Goal: Transaction & Acquisition: Purchase product/service

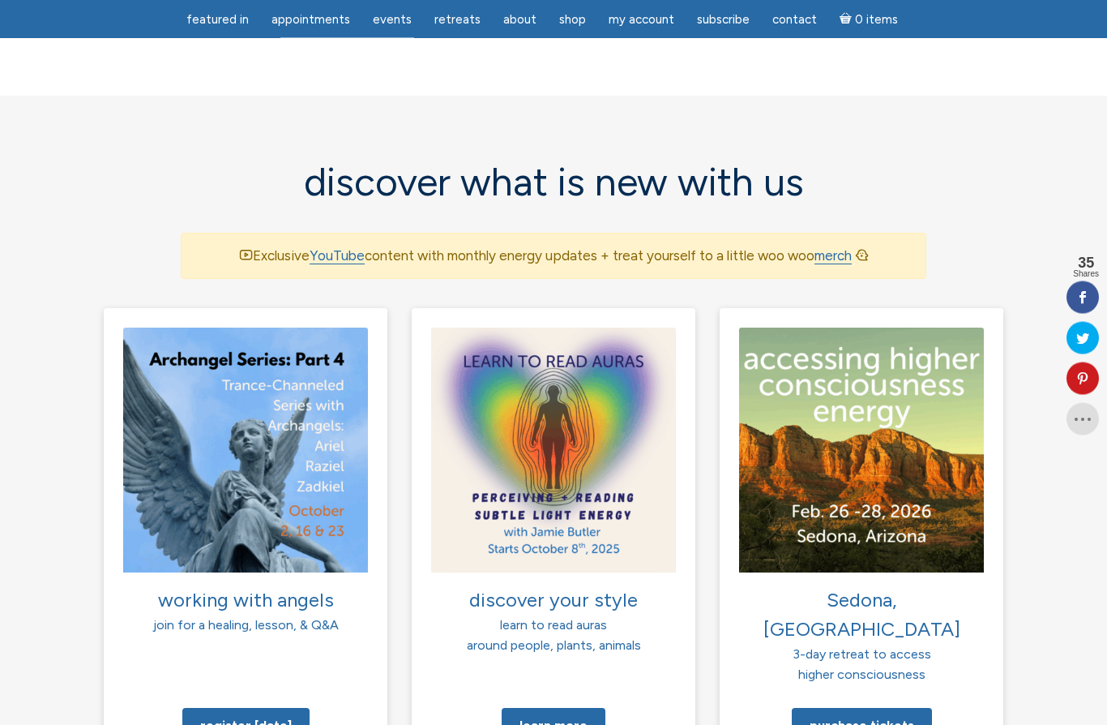
scroll to position [959, 0]
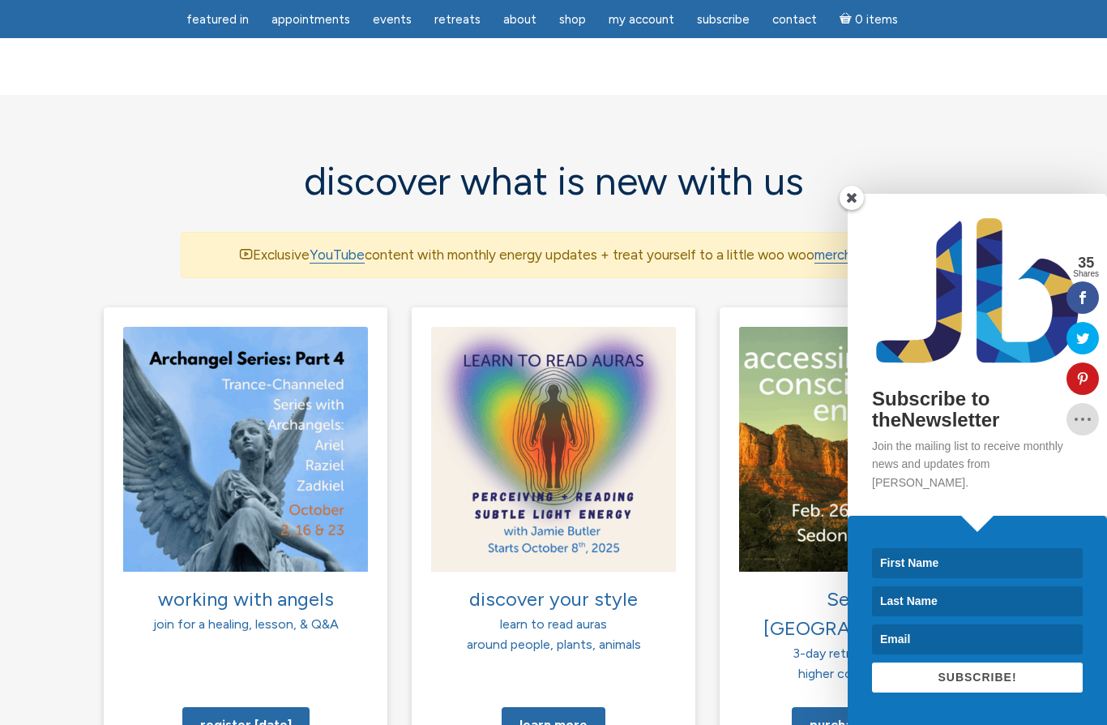
click at [856, 210] on span at bounding box center [852, 198] width 24 height 24
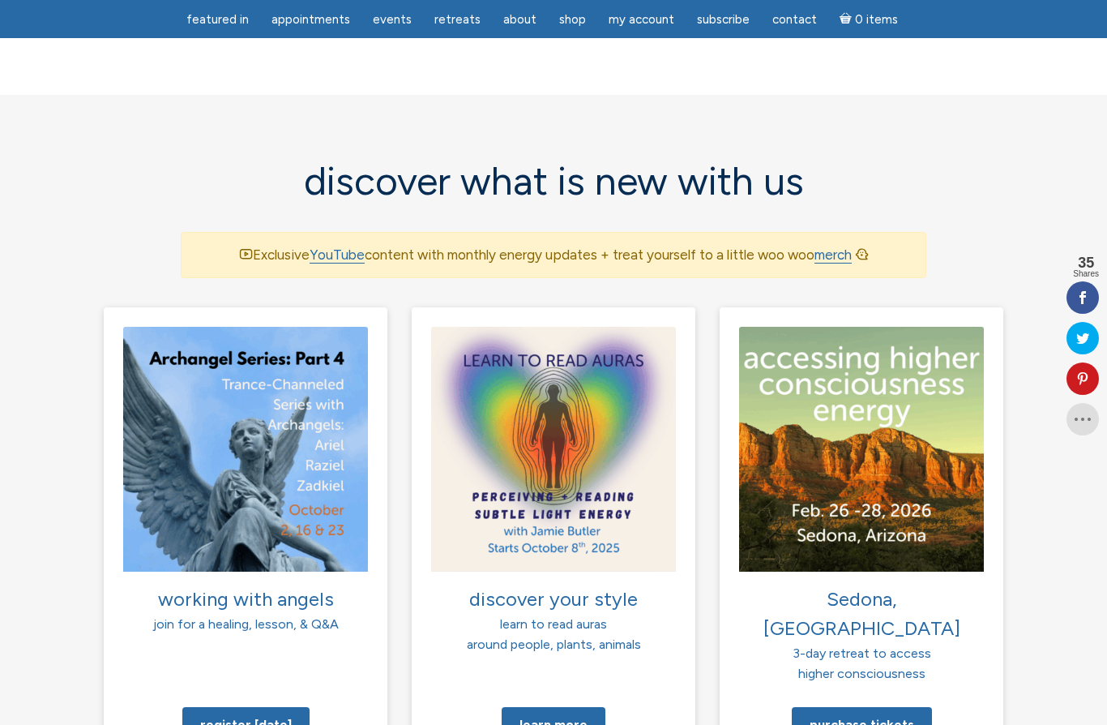
click at [582, 434] on img at bounding box center [553, 449] width 245 height 245
click at [570, 707] on link "Learn more" at bounding box center [554, 725] width 104 height 36
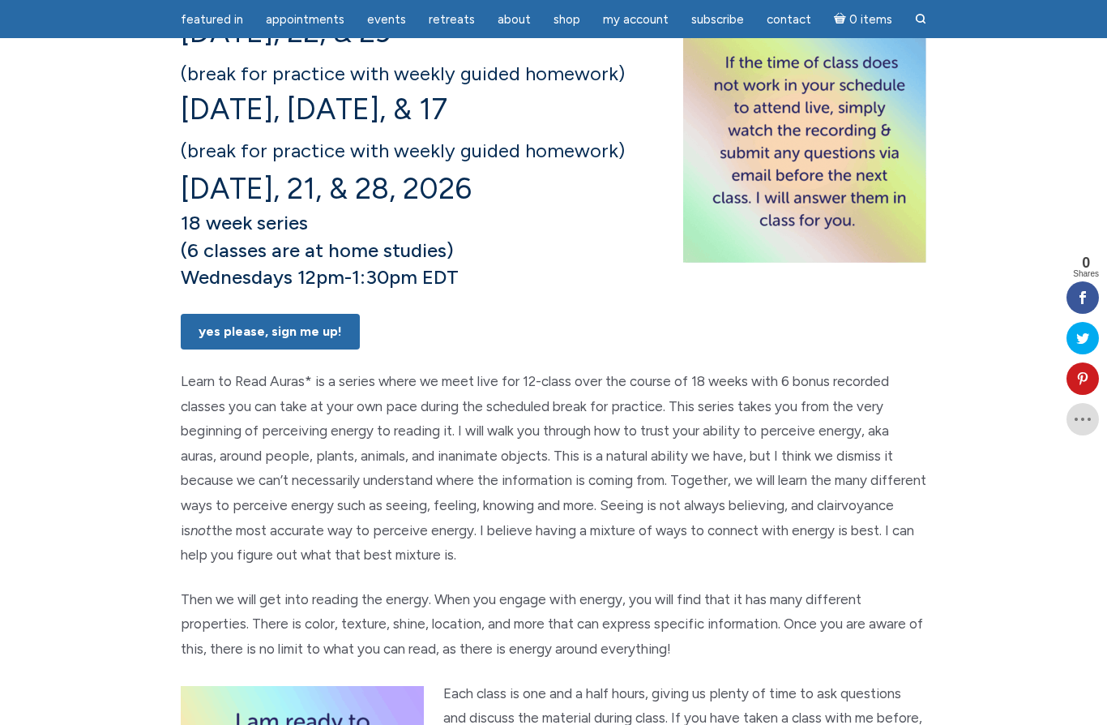
scroll to position [255, 0]
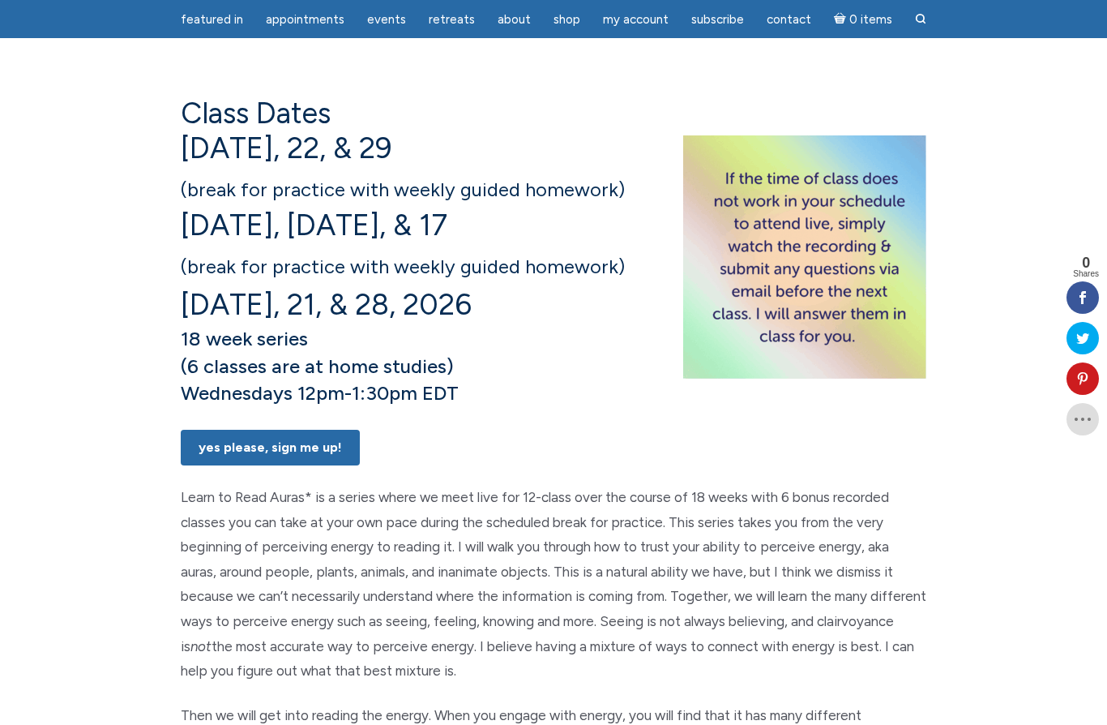
click at [311, 465] on link "Yes Please, Sign Me UP!" at bounding box center [270, 448] width 179 height 36
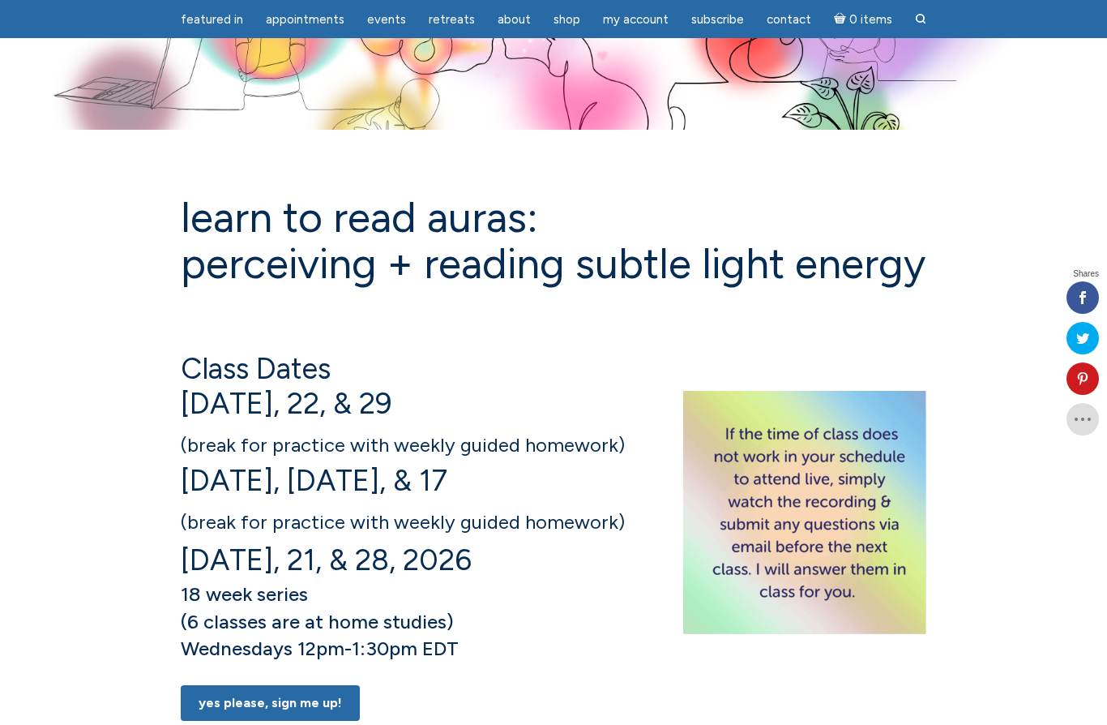
scroll to position [255, 0]
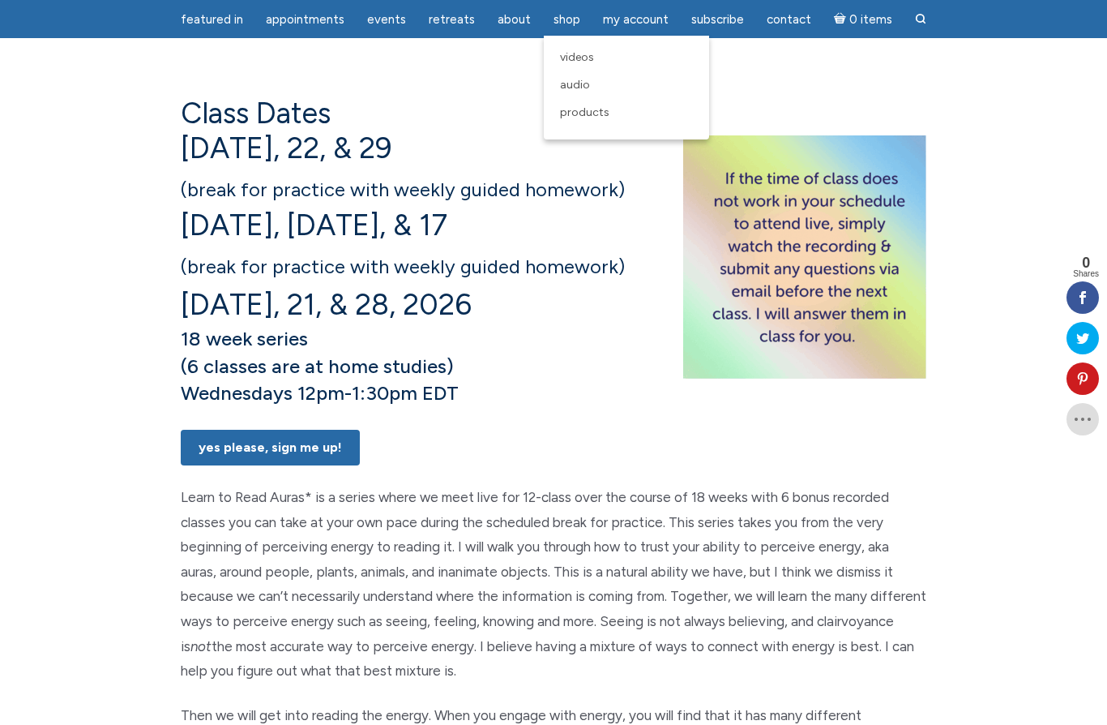
click at [579, 92] on span "Audio" at bounding box center [575, 85] width 30 height 14
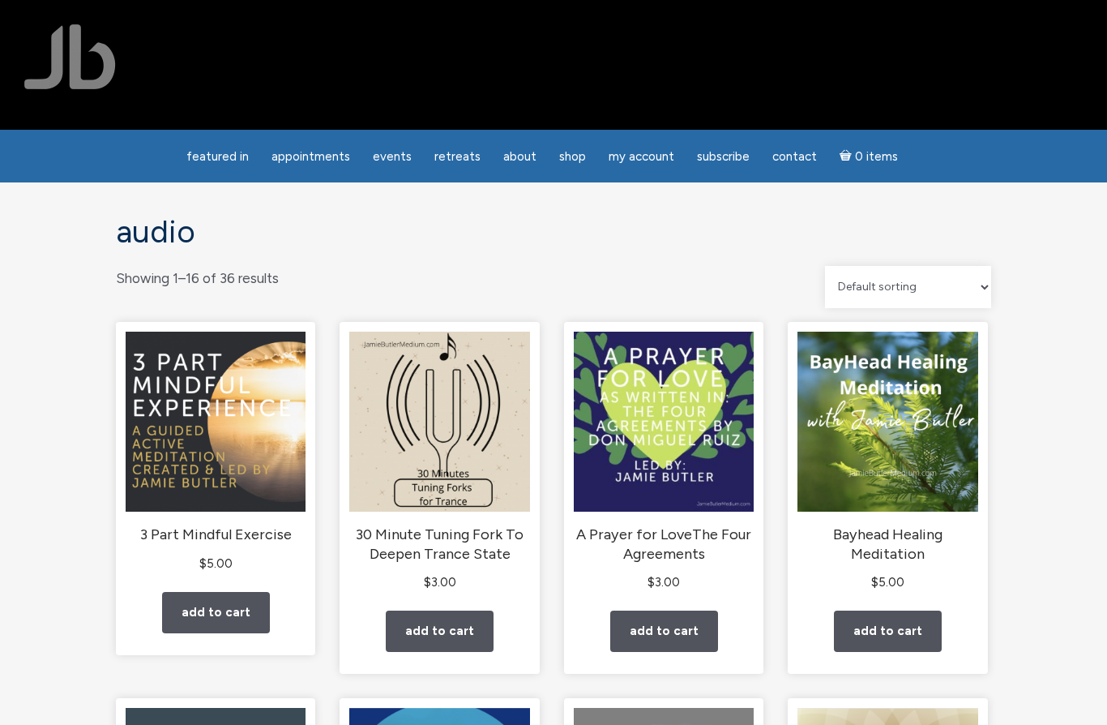
click at [586, 102] on div at bounding box center [553, 65] width 1107 height 130
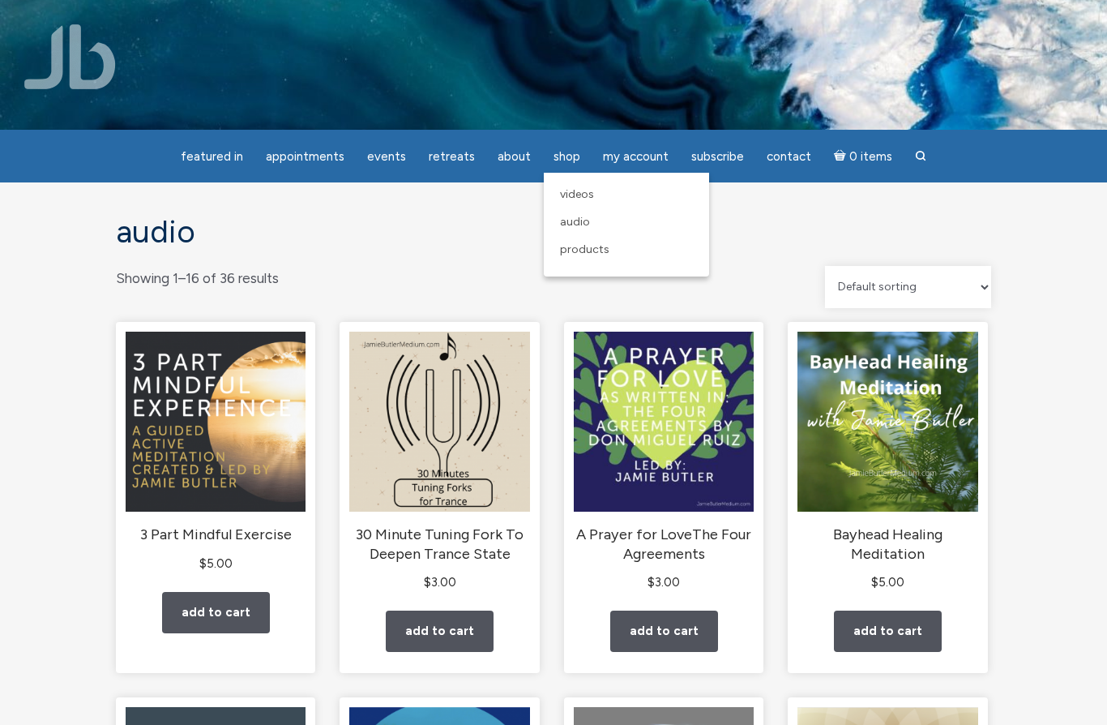
click at [594, 254] on span "Products" at bounding box center [584, 249] width 49 height 14
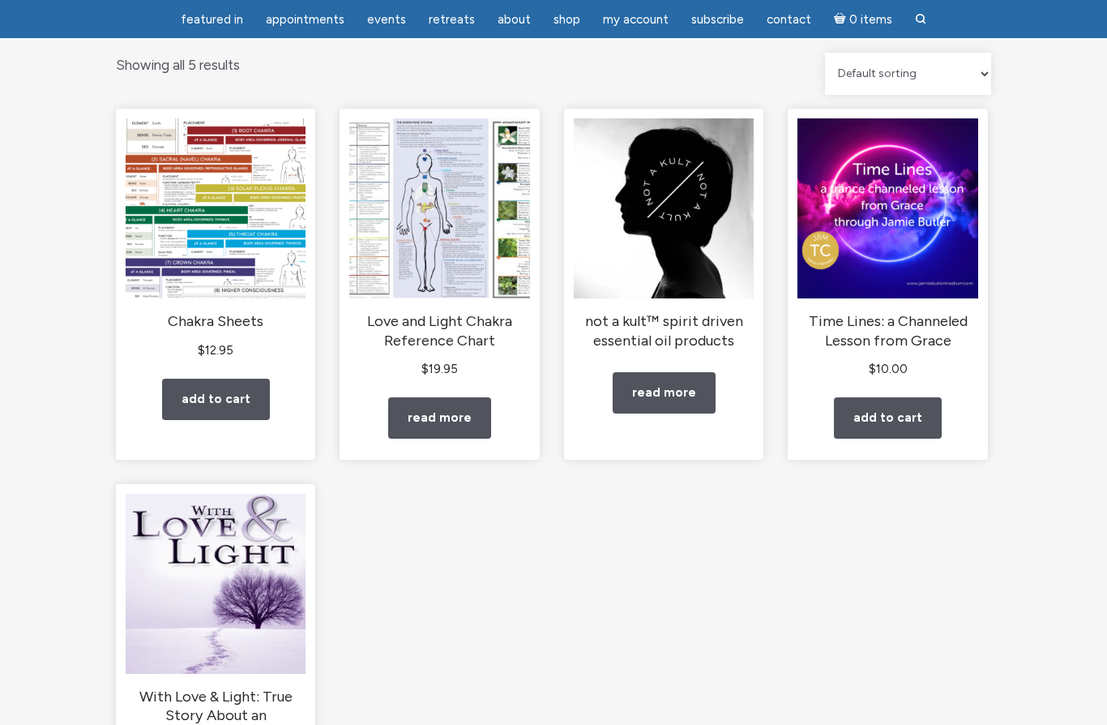
scroll to position [160, 0]
click at [434, 430] on link "Read more" at bounding box center [439, 418] width 103 height 41
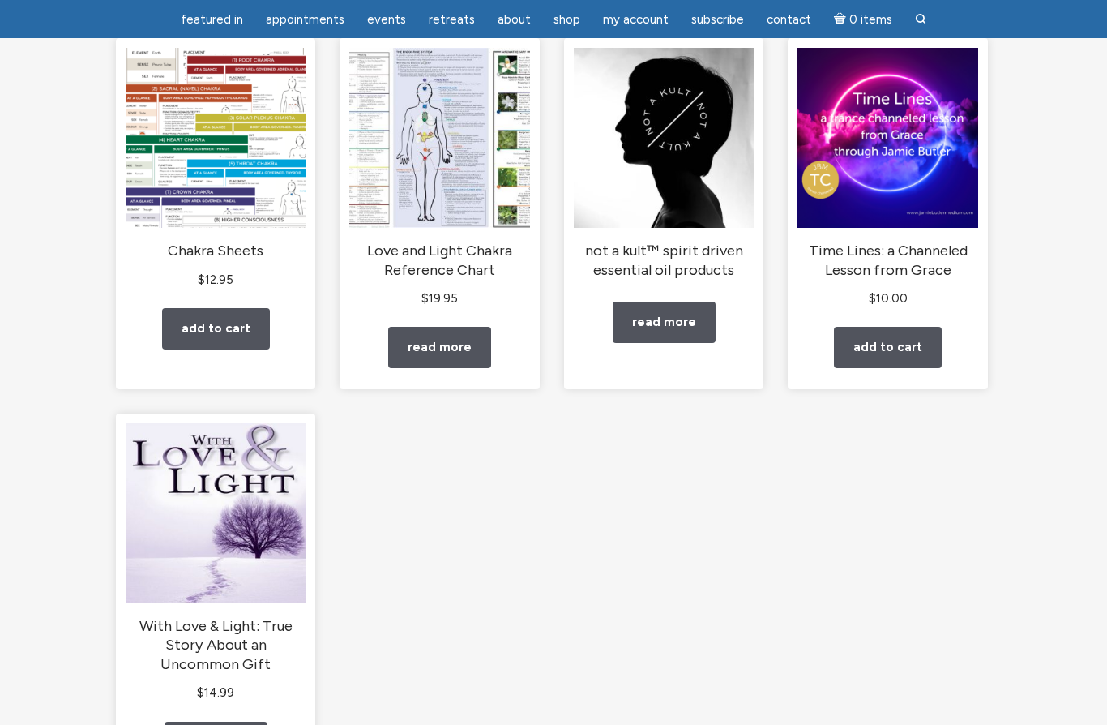
click at [199, 342] on link "Add to cart" at bounding box center [216, 328] width 108 height 41
click at [230, 167] on img "main" at bounding box center [216, 138] width 180 height 180
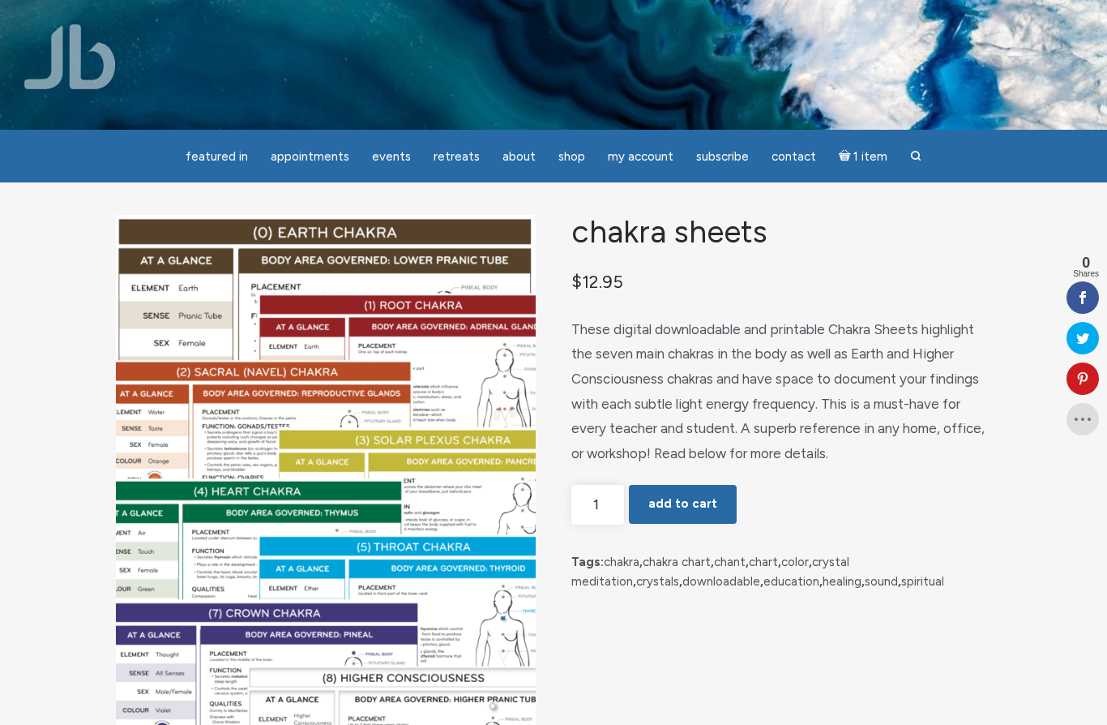
click at [857, 160] on span "1 item" at bounding box center [870, 157] width 34 height 12
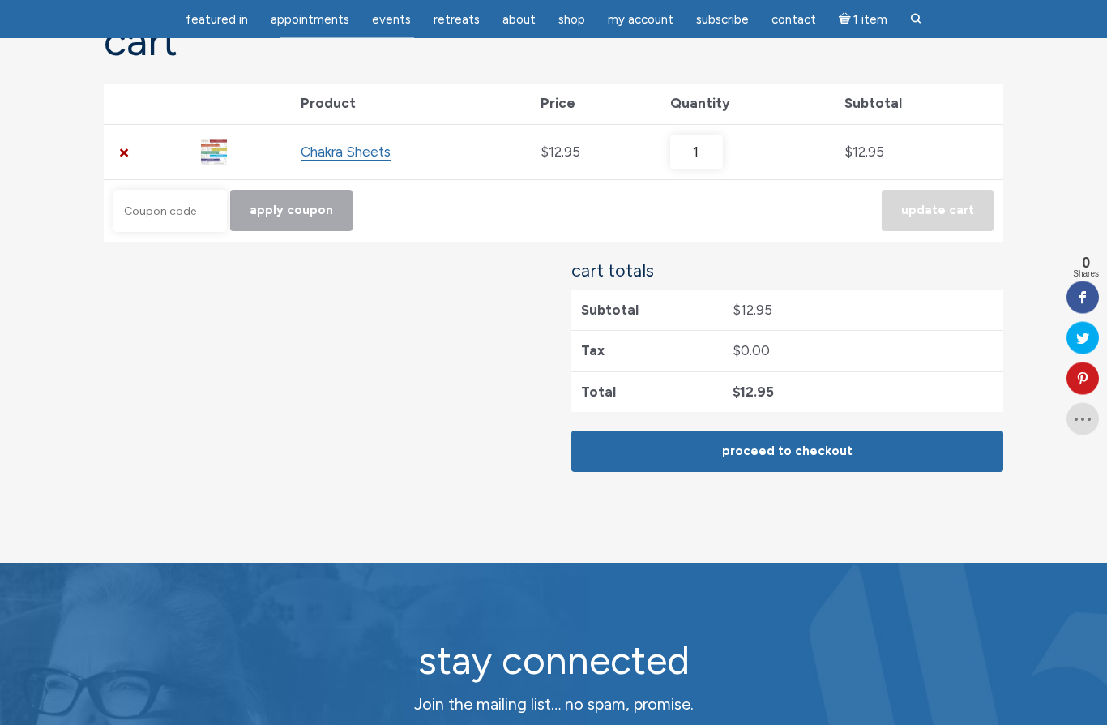
scroll to position [210, 0]
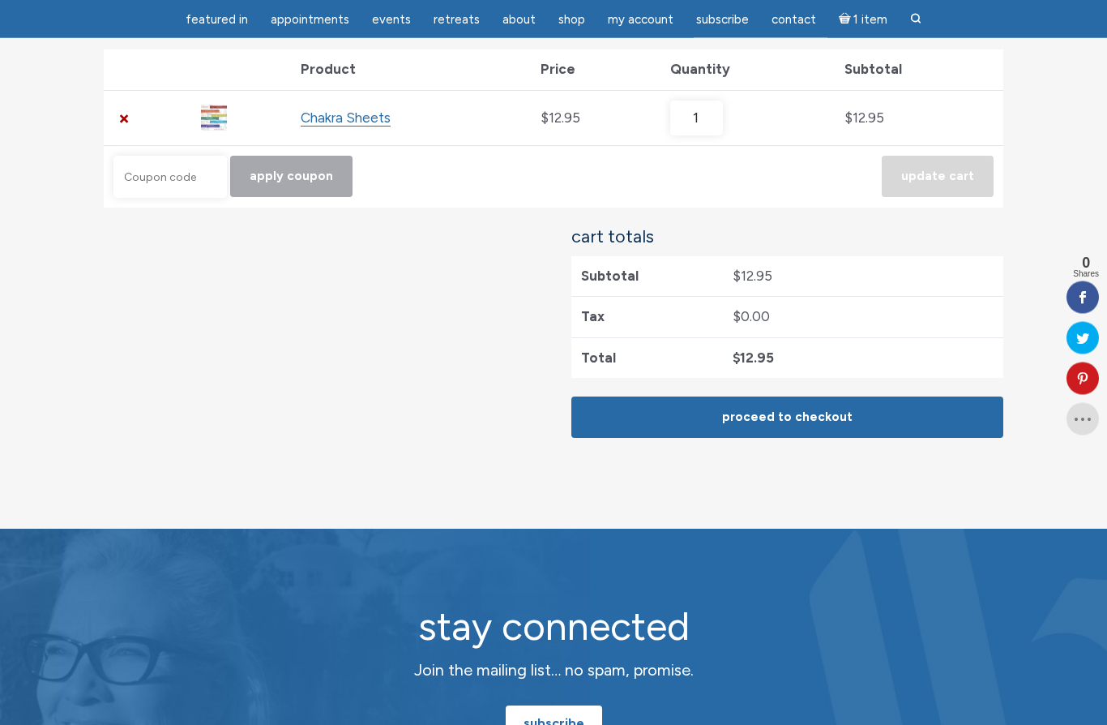
click at [943, 411] on link "Proceed to checkout" at bounding box center [787, 417] width 432 height 41
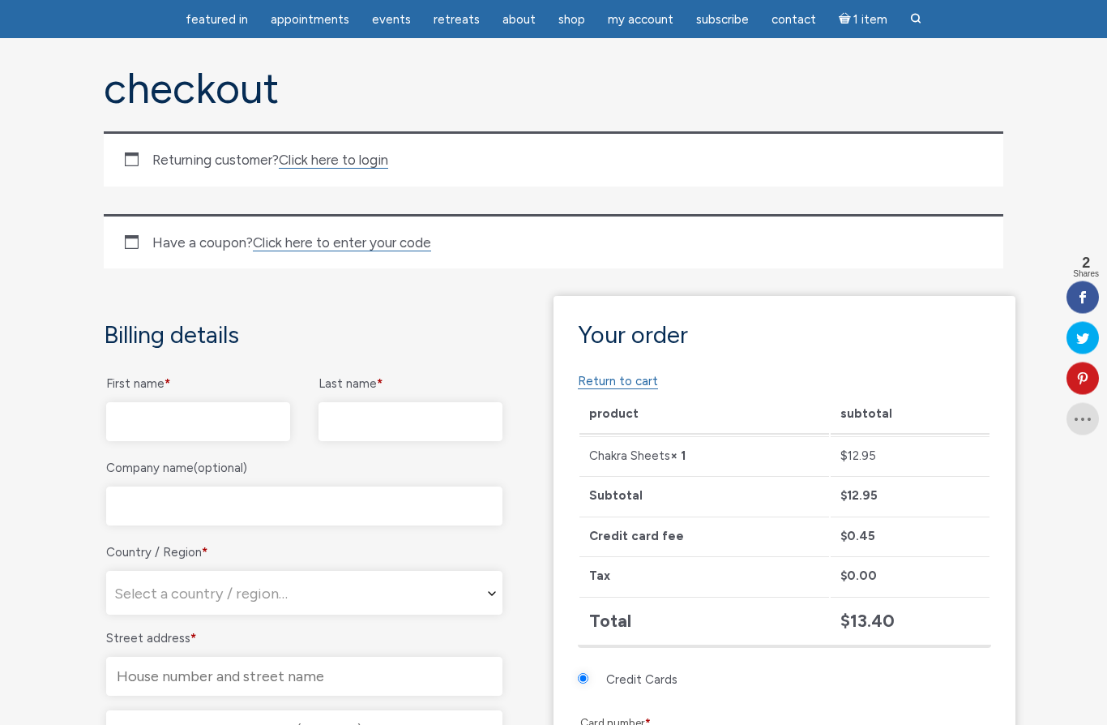
scroll to position [129, 0]
click at [244, 418] on input "First name *" at bounding box center [198, 421] width 184 height 39
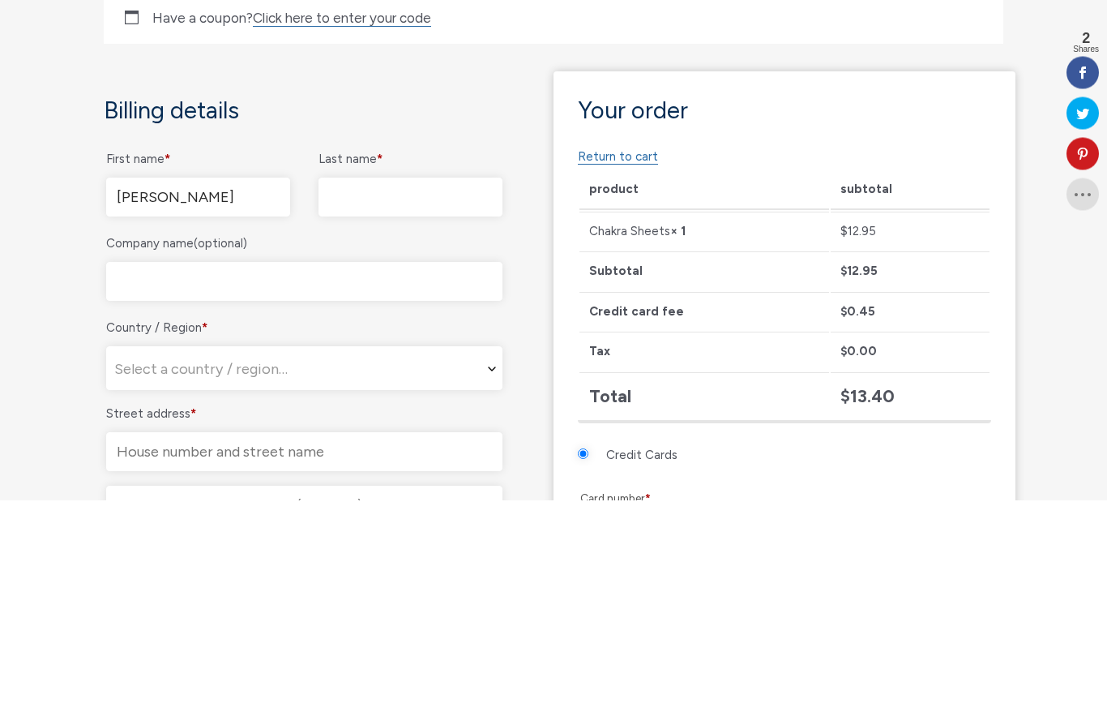
type input "[PERSON_NAME]"
click at [427, 403] on input "Last name *" at bounding box center [411, 422] width 184 height 39
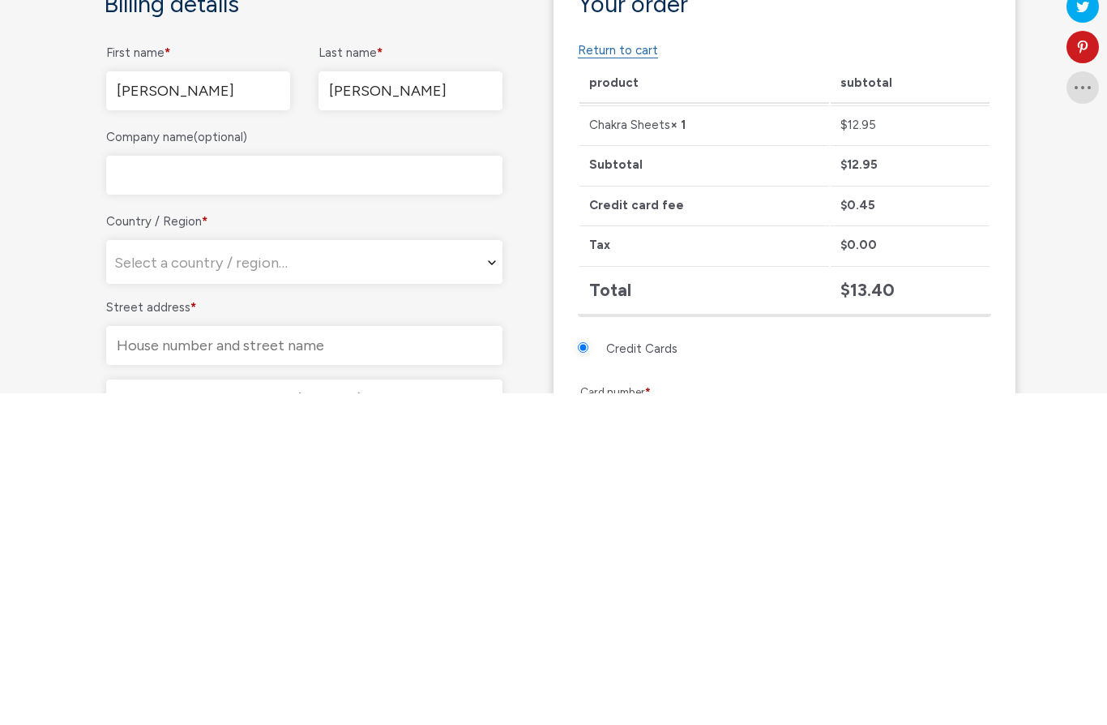
type input "[PERSON_NAME]"
click at [335, 572] on span "Select a country / region…" at bounding box center [304, 594] width 395 height 44
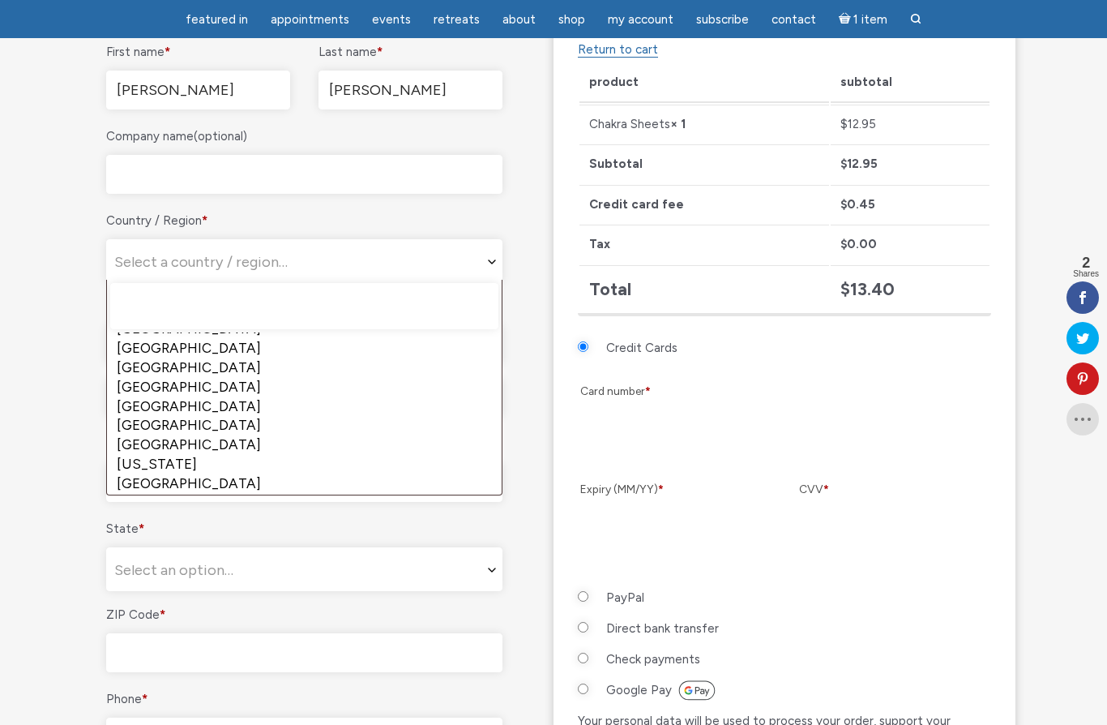
scroll to position [1460, 0]
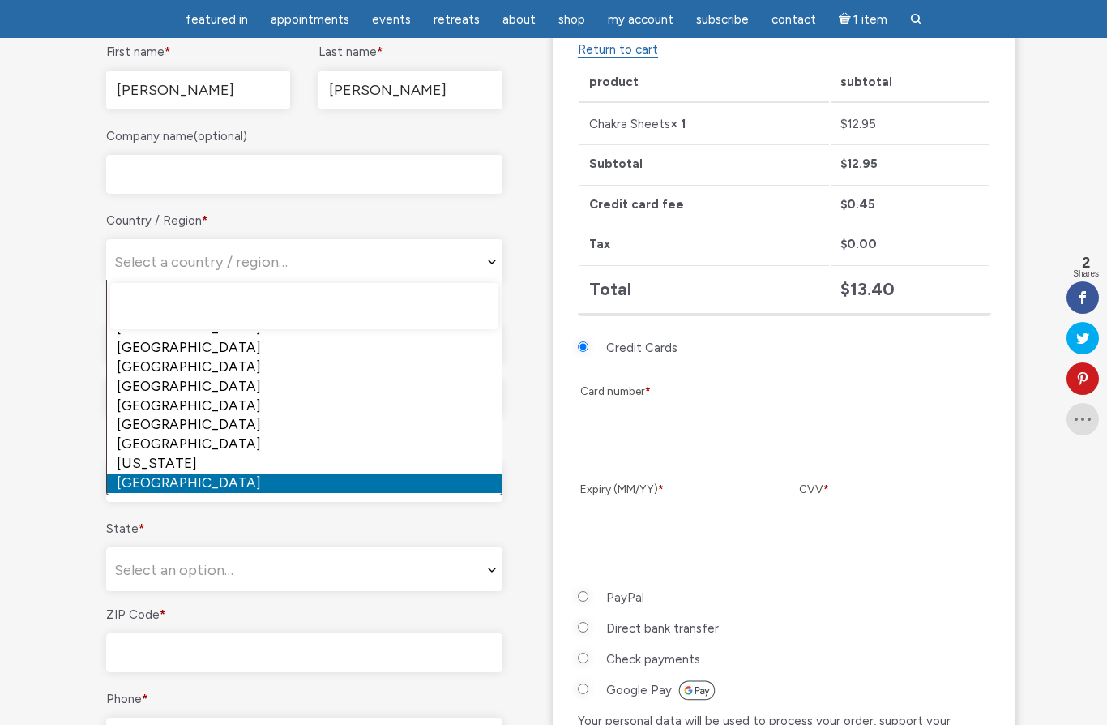
select select "DE"
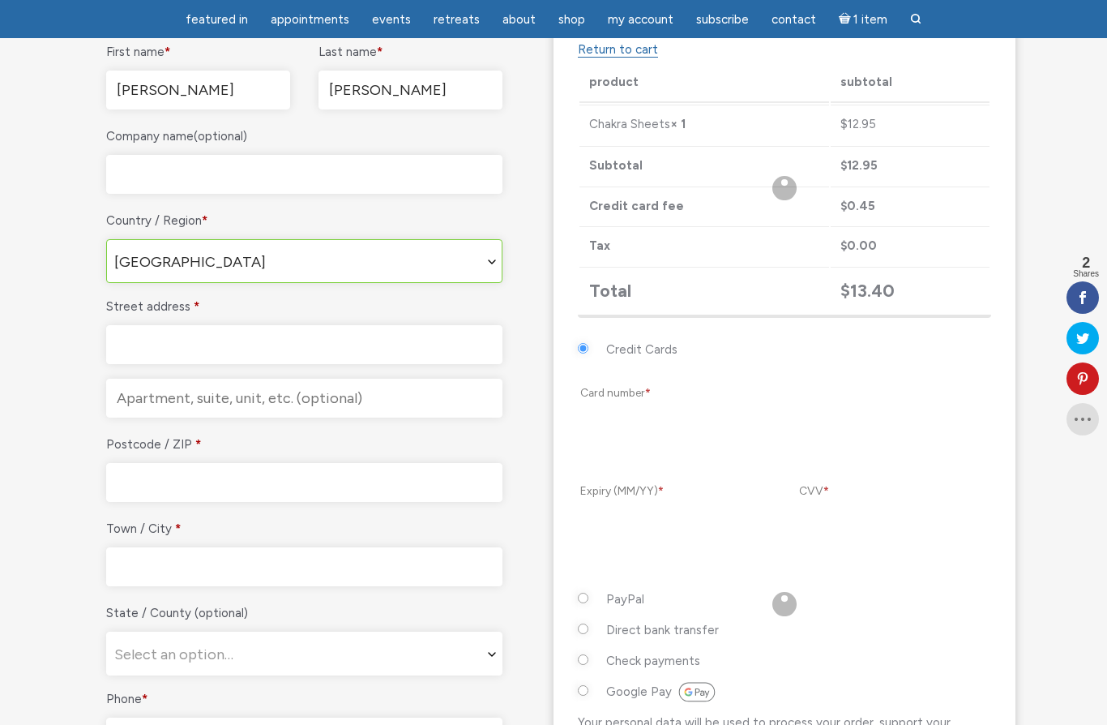
click at [238, 345] on input "Street address *" at bounding box center [304, 344] width 396 height 39
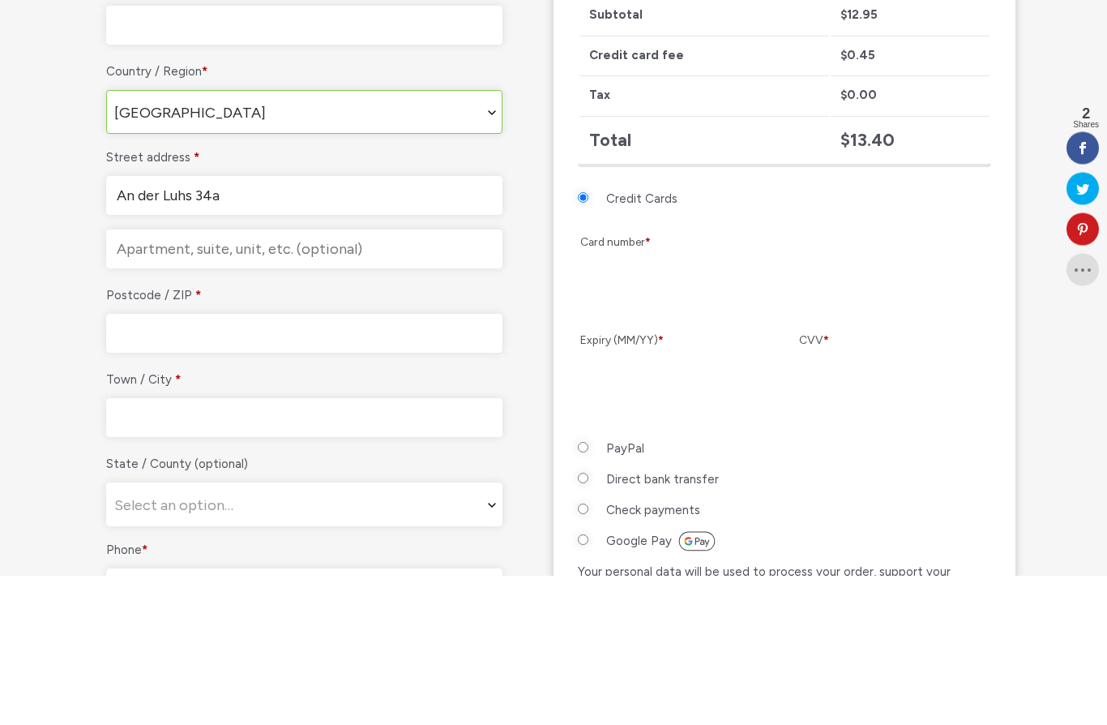
type input "An der Luhs 34a"
click at [251, 464] on input "Postcode / ZIP *" at bounding box center [304, 483] width 396 height 39
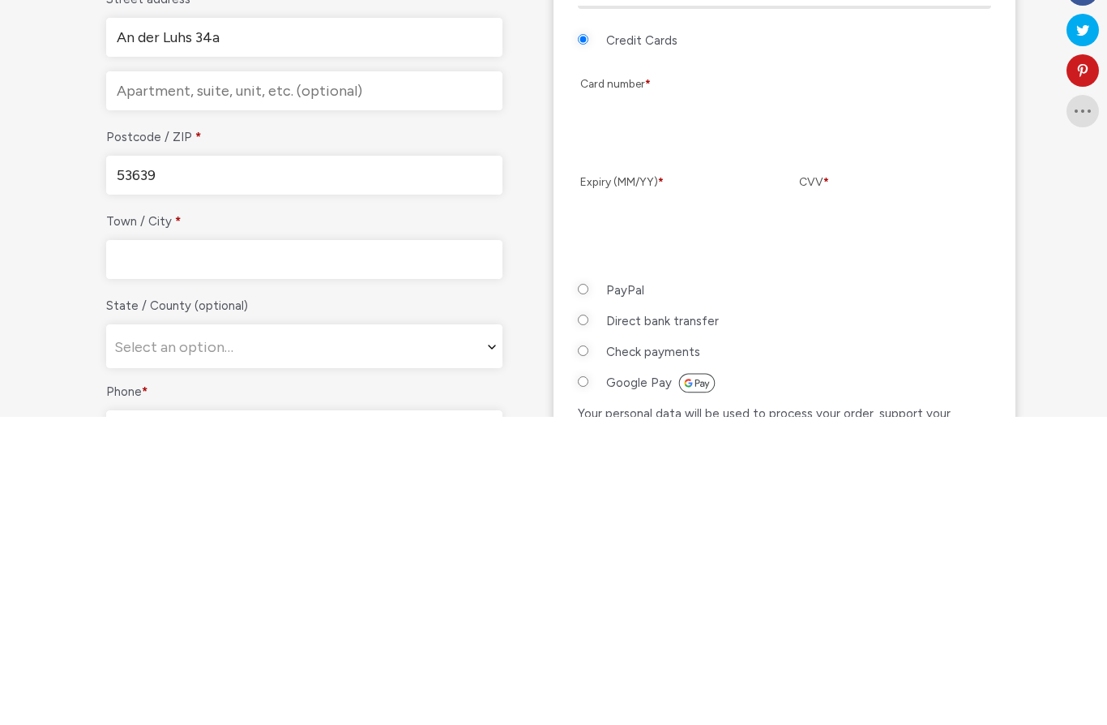
type input "53639"
click at [259, 548] on input "Town / City *" at bounding box center [304, 567] width 396 height 39
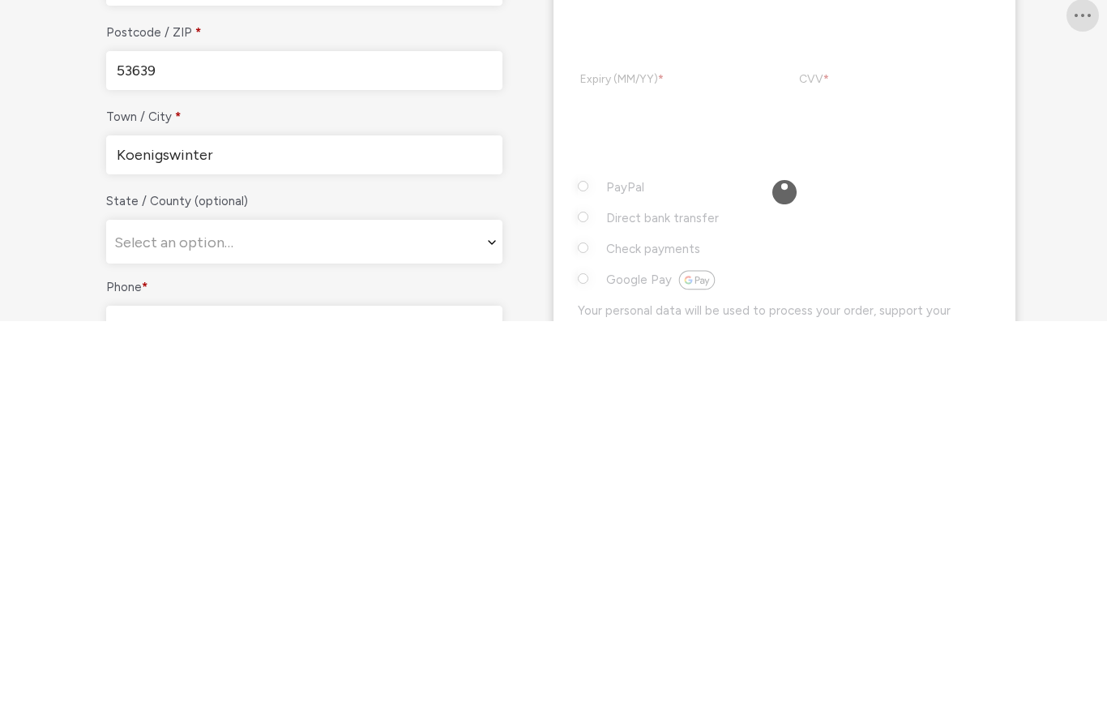
type input "Koenigswinter"
click at [463, 624] on span "Select an option…" at bounding box center [304, 646] width 395 height 44
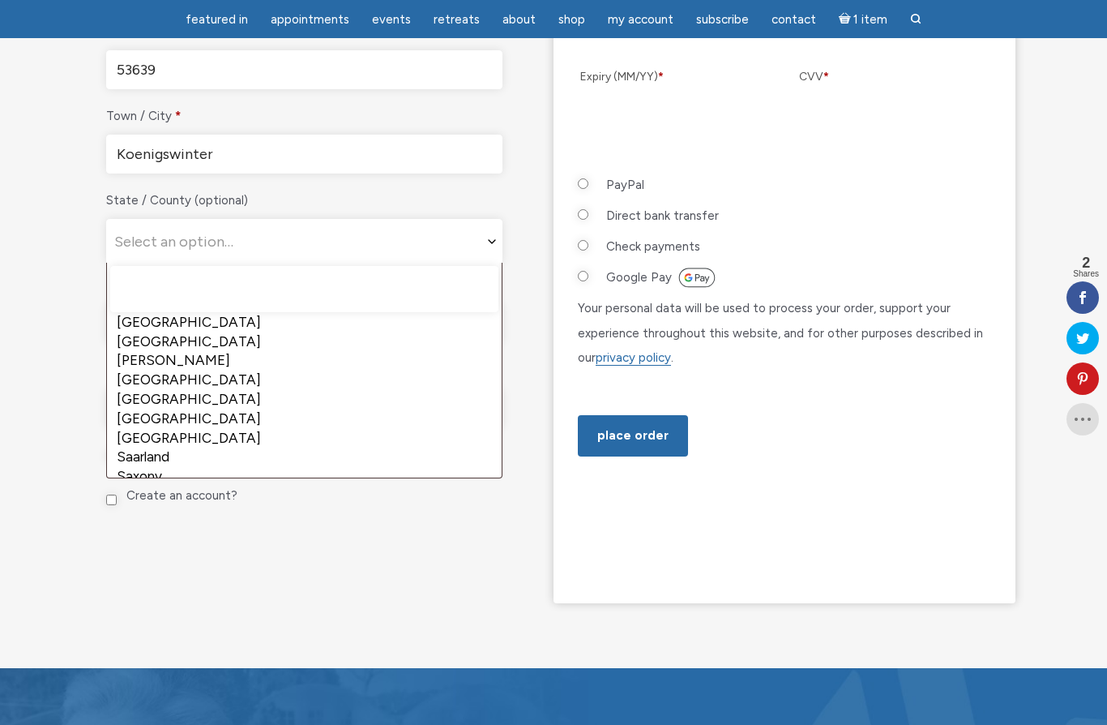
scroll to position [82, 0]
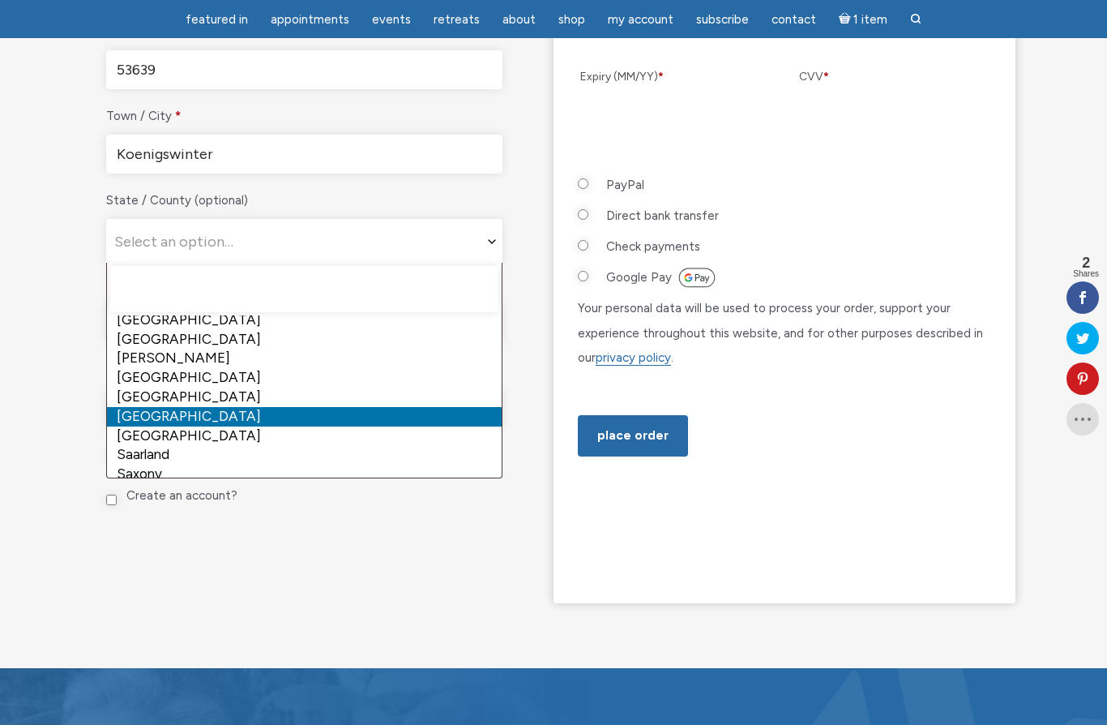
select select "DE-NW"
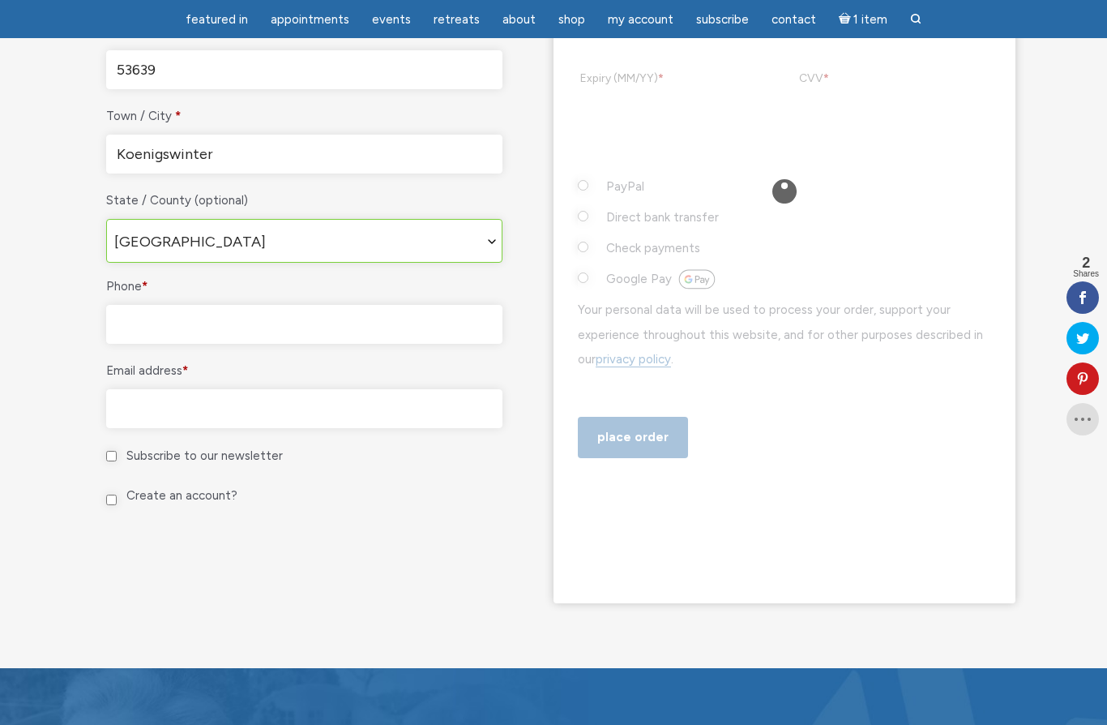
click at [303, 318] on input "Phone *" at bounding box center [304, 324] width 396 height 39
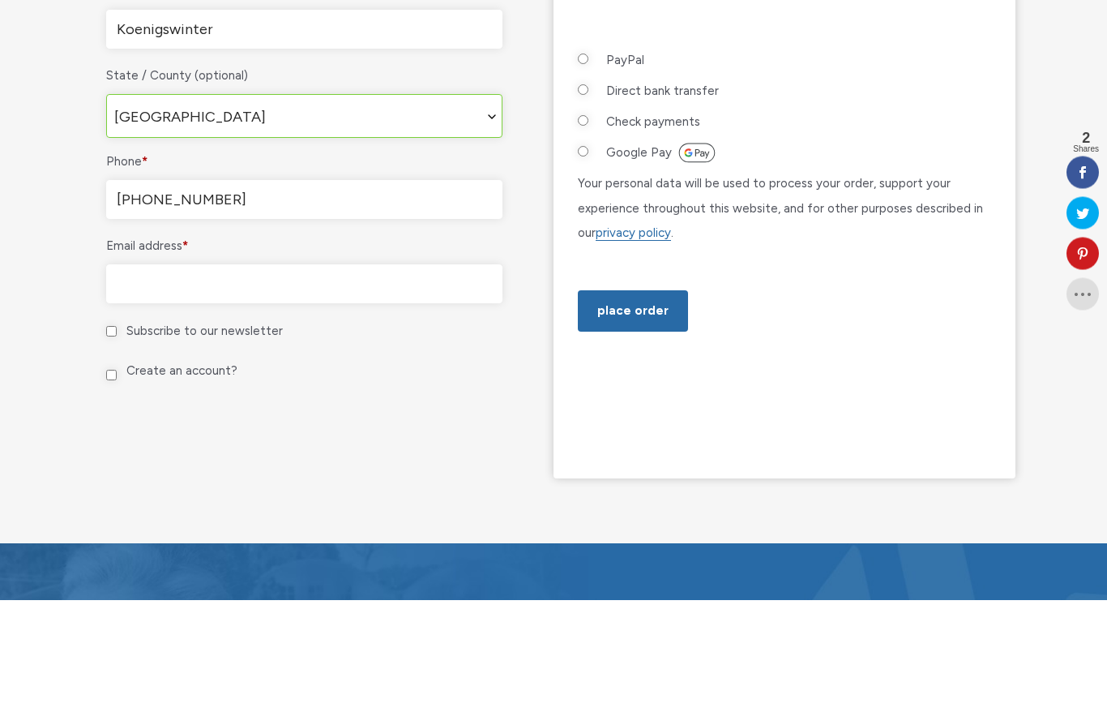
type input "+491717678673"
click at [294, 390] on input "Email address *" at bounding box center [304, 409] width 396 height 39
type input "tosa13@gmx.de"
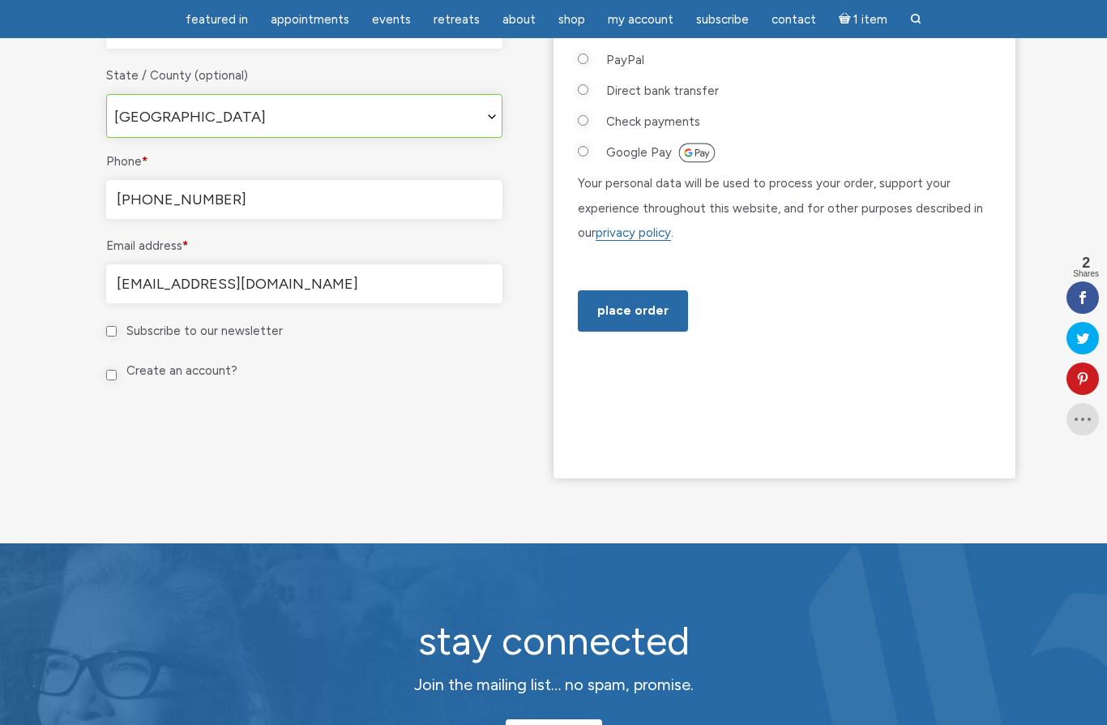
click at [117, 375] on input "Create an account?" at bounding box center [111, 375] width 11 height 11
checkbox input "true"
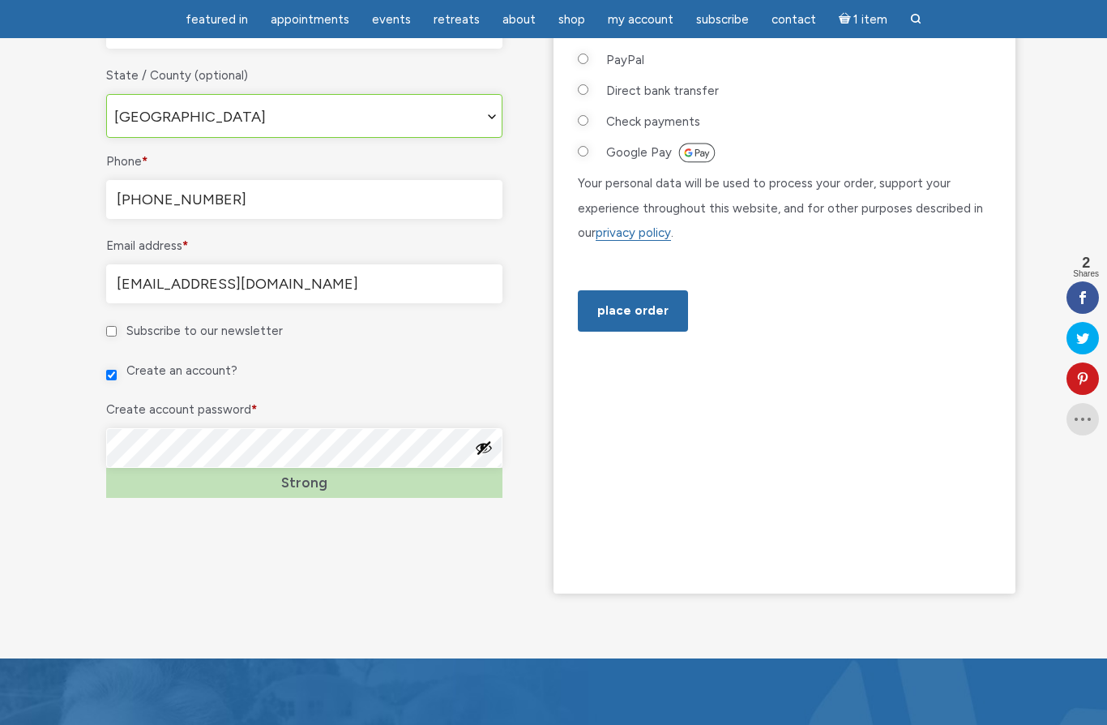
click at [371, 498] on div "Strong" at bounding box center [304, 483] width 396 height 30
click at [413, 543] on div "Checkout" at bounding box center [304, 540] width 401 height 16
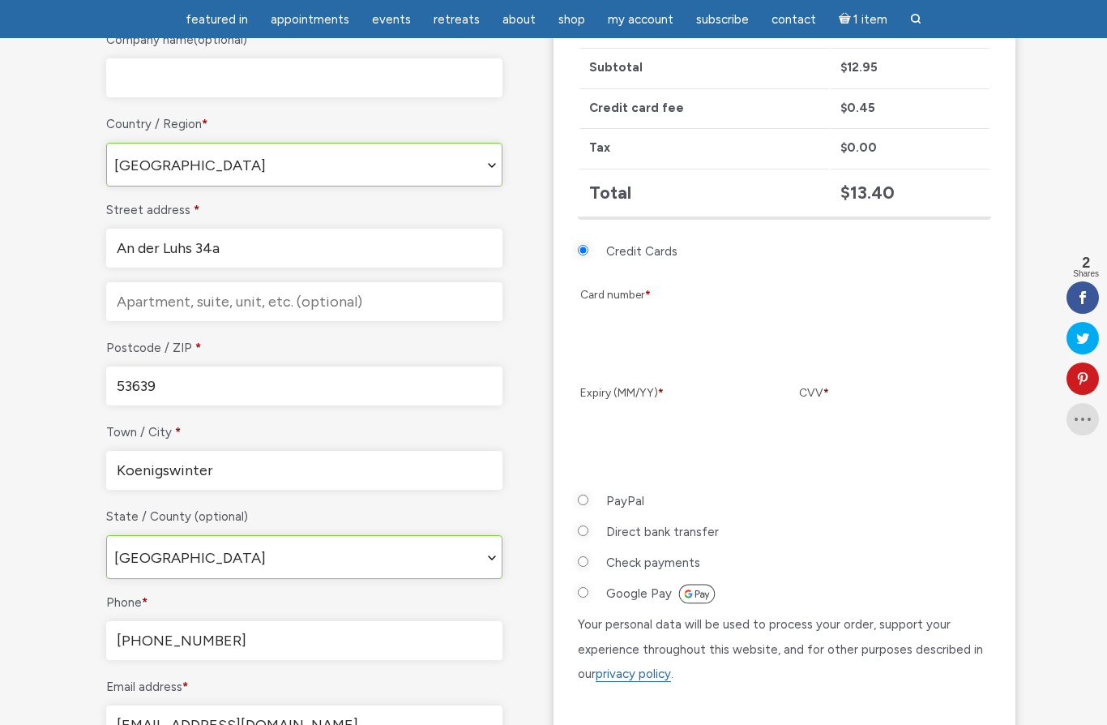
scroll to position [581, 0]
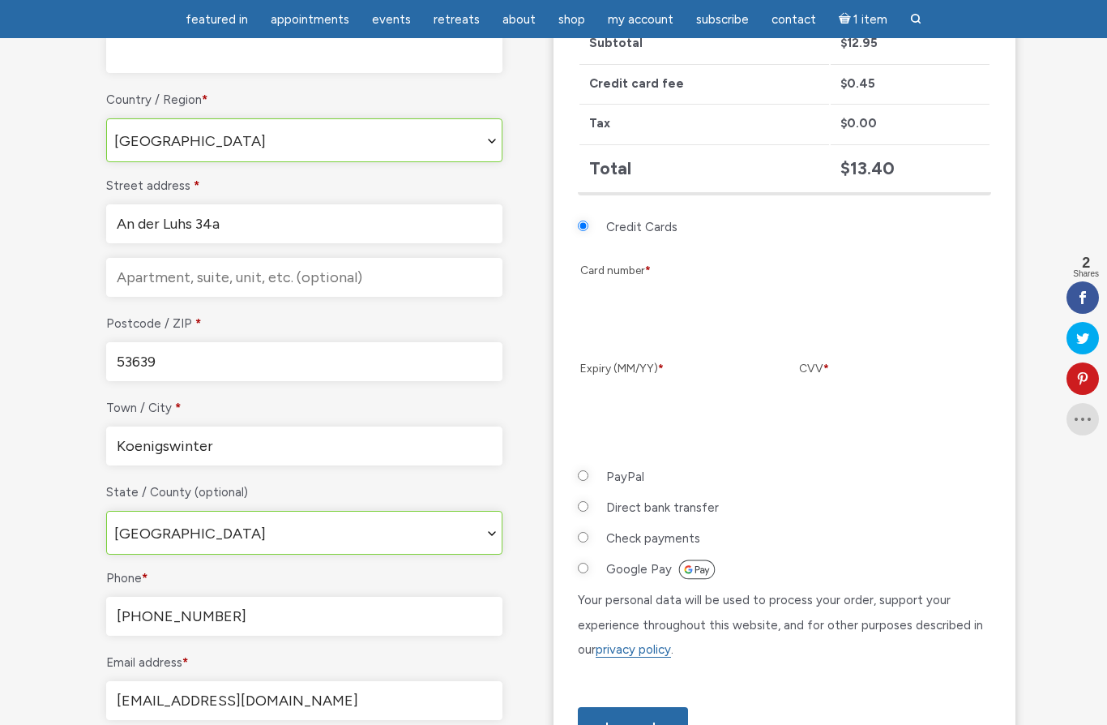
click at [588, 470] on input "PayPal" at bounding box center [583, 475] width 11 height 11
radio input "true"
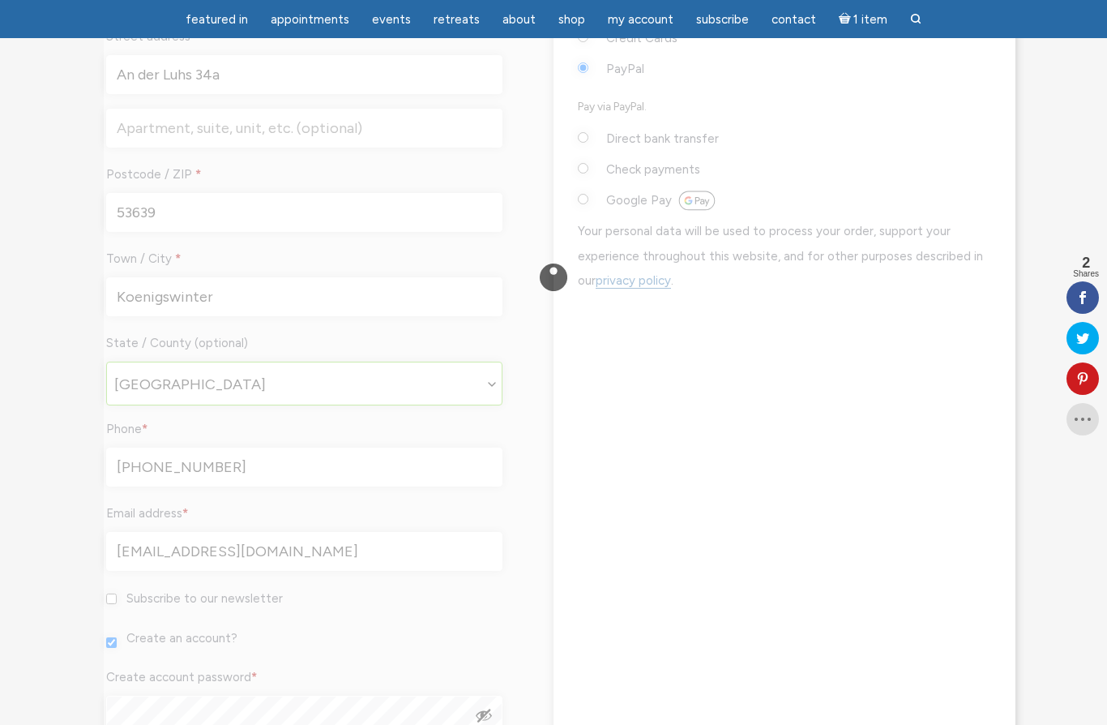
scroll to position [765, 0]
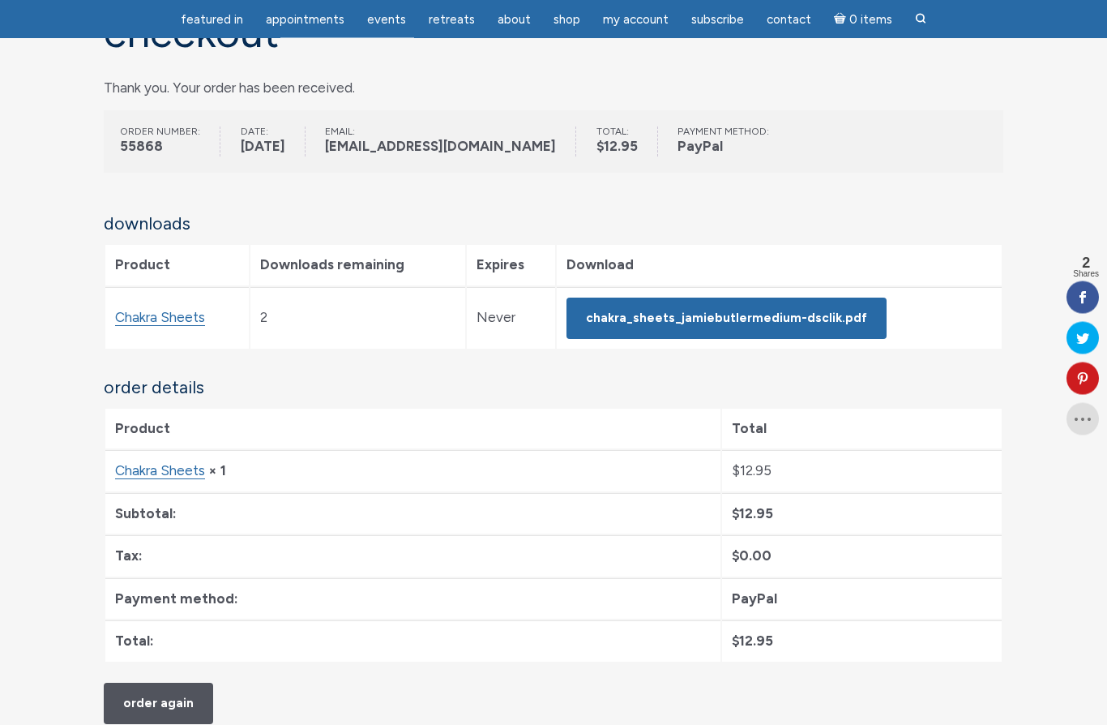
scroll to position [185, 0]
click at [760, 317] on link "Chakra_Sheets_JamieButlerMedium-dsclik.pdf" at bounding box center [727, 317] width 320 height 41
